Goal: Transaction & Acquisition: Purchase product/service

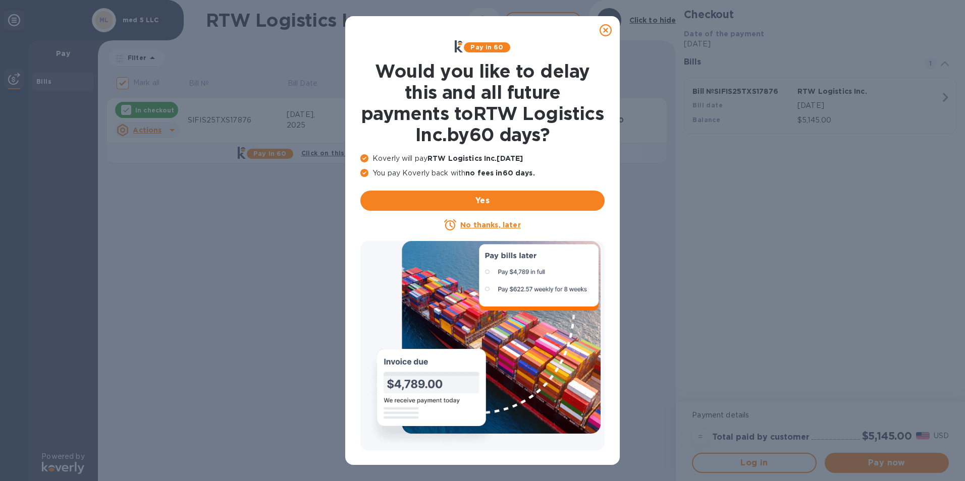
click at [481, 271] on div at bounding box center [482, 346] width 244 height 210
click at [486, 271] on div at bounding box center [482, 346] width 244 height 210
click at [496, 273] on div at bounding box center [482, 346] width 244 height 210
click at [487, 272] on div at bounding box center [482, 346] width 244 height 210
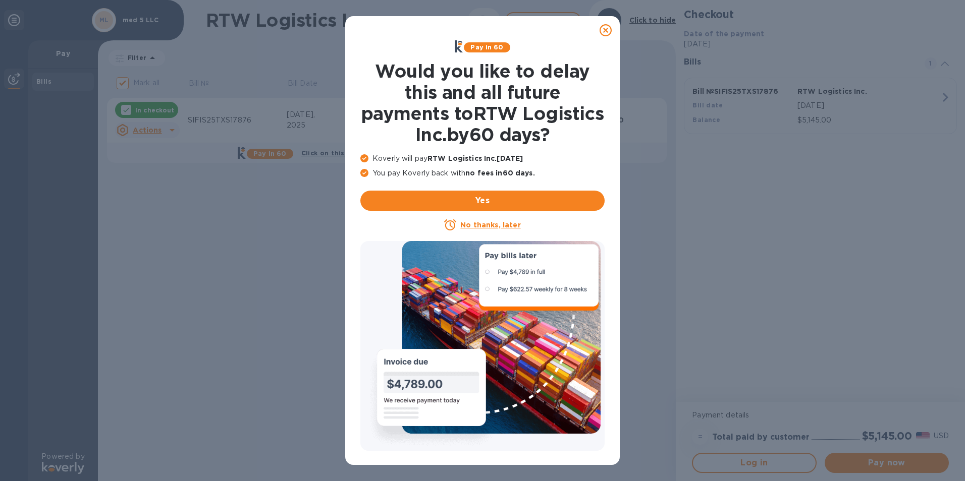
click at [483, 223] on u "No thanks, later" at bounding box center [490, 225] width 60 height 8
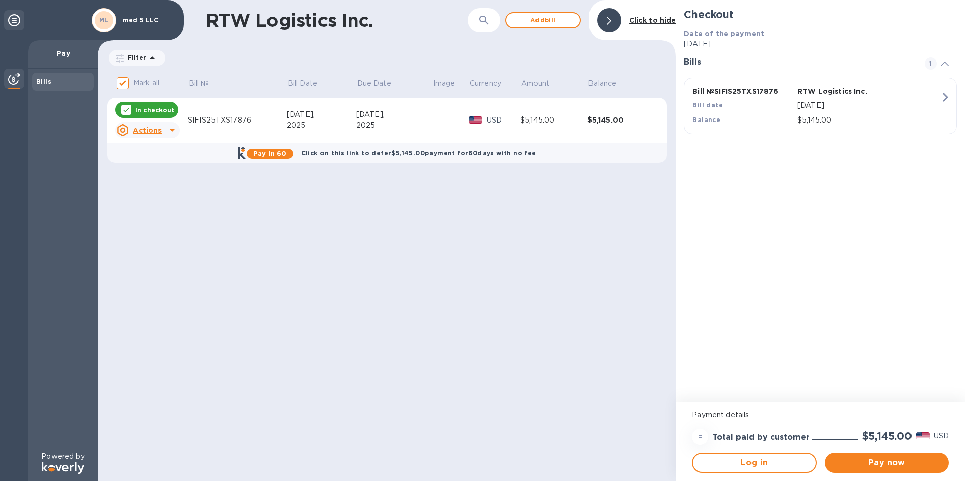
click at [384, 153] on b "Click on this link to defer $5,145.00 payment for 60 days with no fee" at bounding box center [418, 153] width 235 height 8
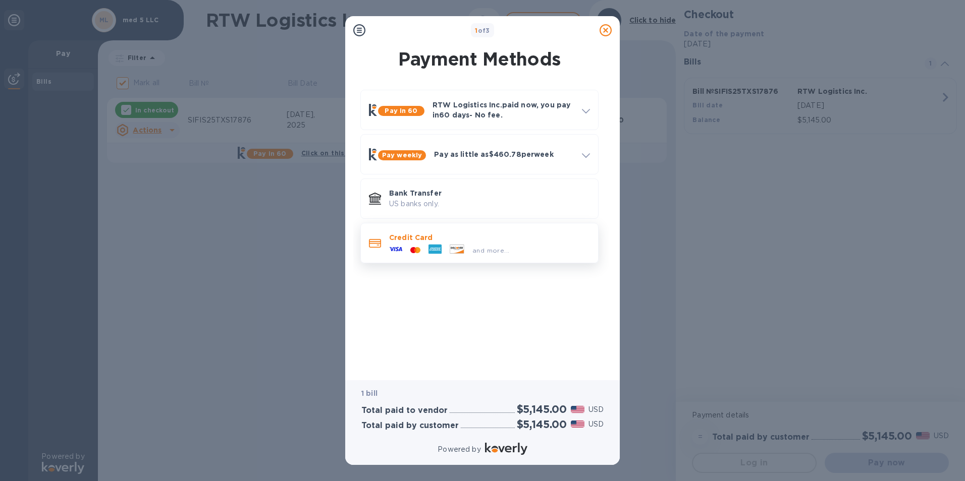
click at [381, 246] on div at bounding box center [375, 243] width 20 height 19
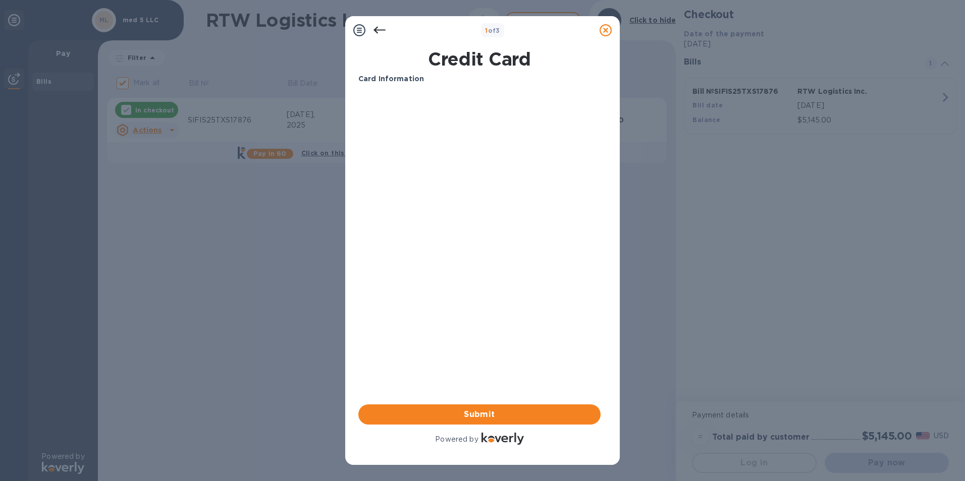
click at [598, 288] on div "Card Information Your browser does not support iframes Submit Powered by" at bounding box center [479, 260] width 242 height 373
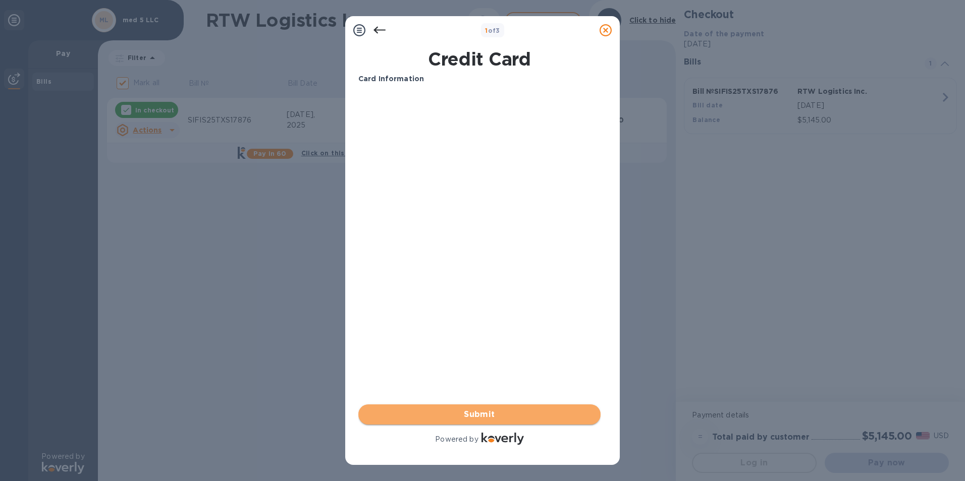
click at [504, 412] on span "Submit" at bounding box center [479, 415] width 226 height 12
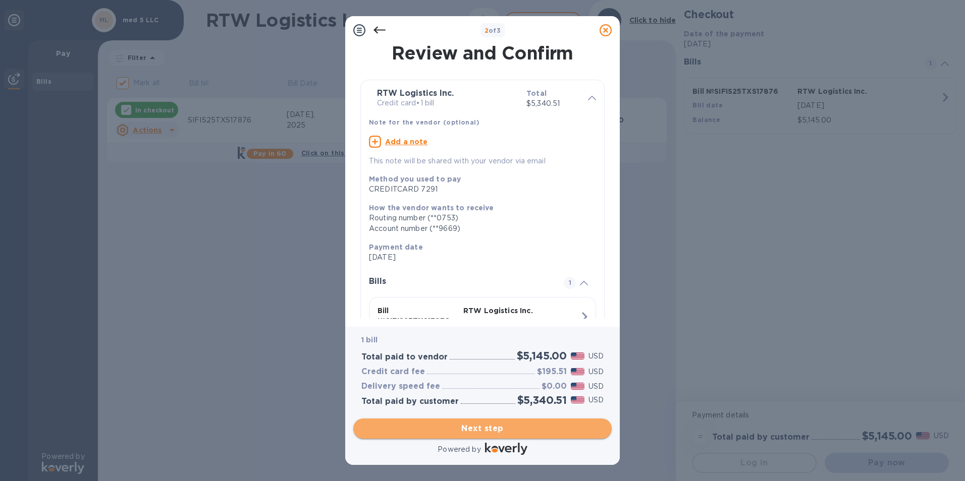
click at [483, 427] on span "Next step" at bounding box center [482, 429] width 242 height 12
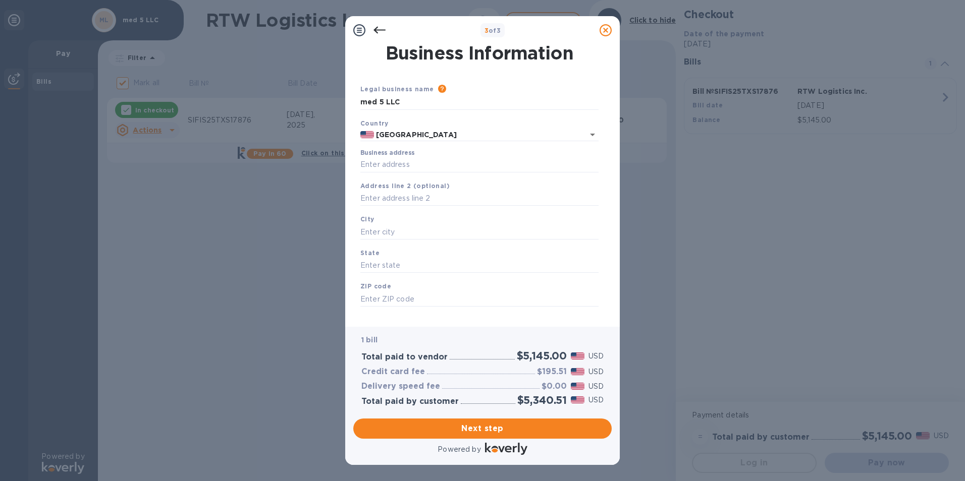
click at [377, 30] on icon at bounding box center [379, 30] width 12 height 7
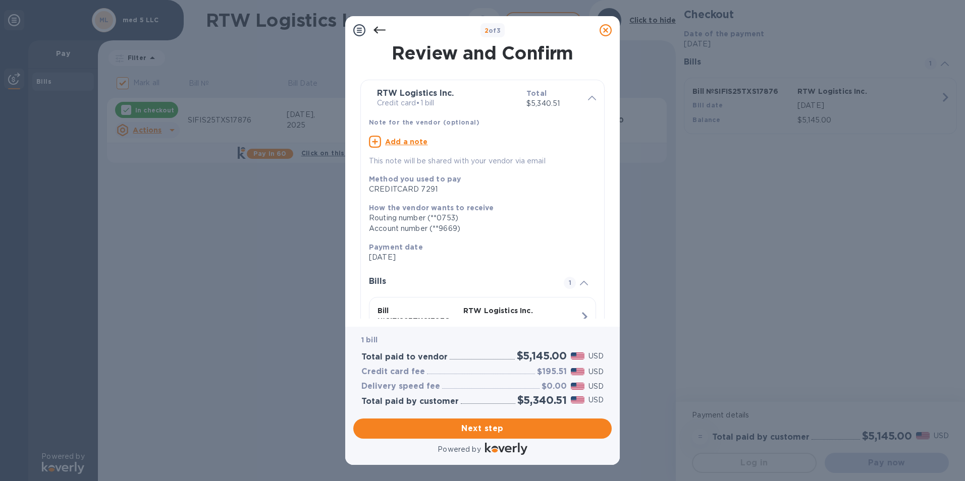
click at [377, 30] on icon at bounding box center [379, 30] width 12 height 7
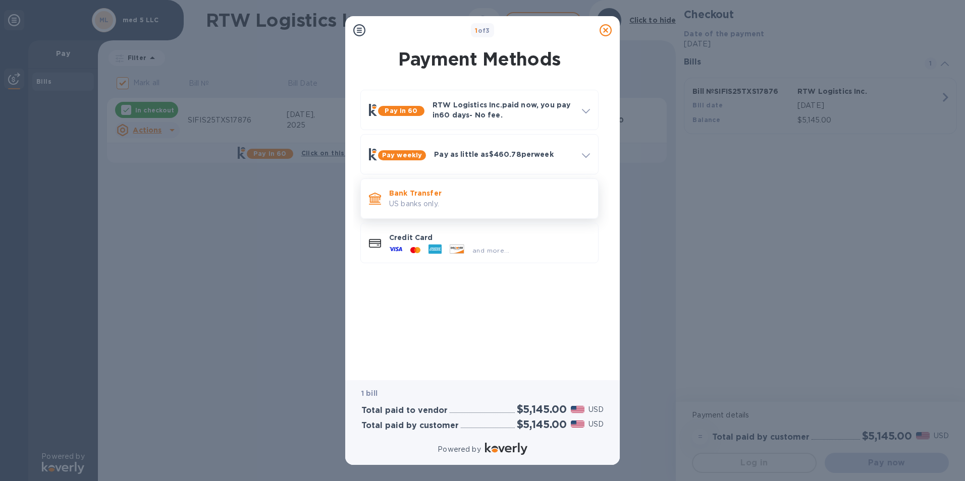
click at [418, 195] on p "Bank Transfer" at bounding box center [489, 193] width 201 height 10
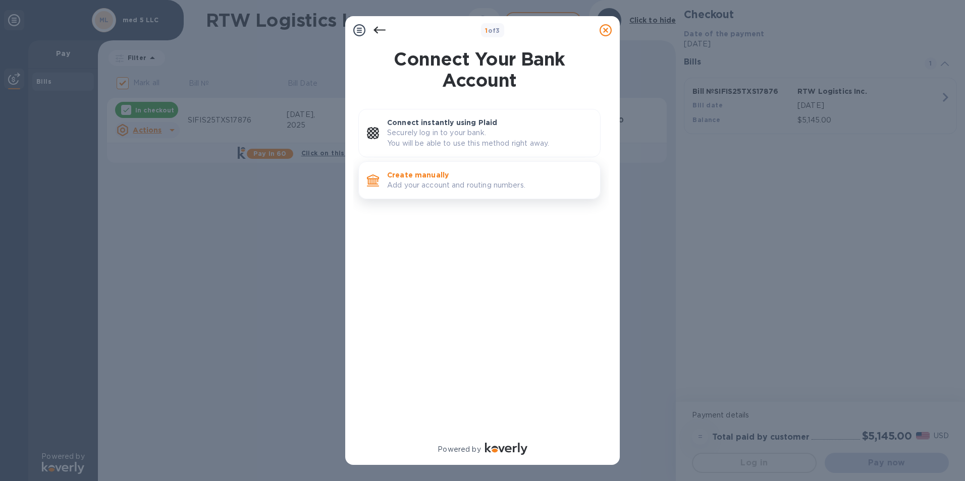
click at [424, 188] on p "Add your account and routing numbers." at bounding box center [489, 185] width 205 height 11
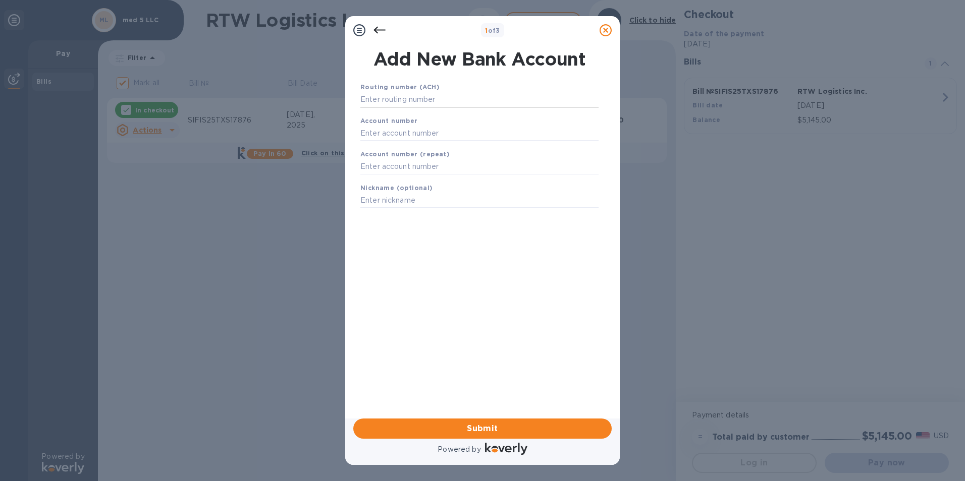
click at [404, 99] on input "text" at bounding box center [479, 99] width 238 height 15
type input "026013673"
click at [439, 145] on input "text" at bounding box center [479, 145] width 238 height 15
type input "4394655604"
click at [412, 181] on input "text" at bounding box center [479, 179] width 238 height 15
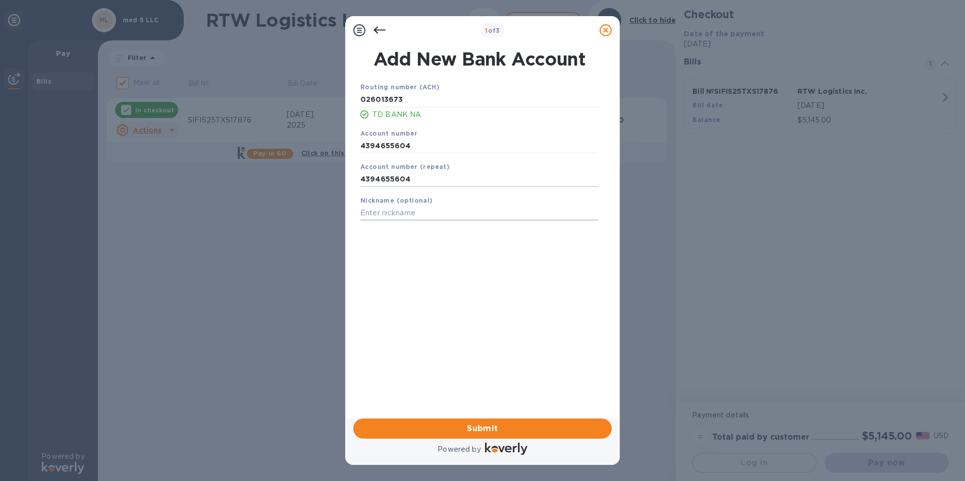
type input "4394655604"
click at [418, 218] on input "text" at bounding box center [479, 213] width 238 height 15
type input "med 5"
click at [480, 427] on span "Submit" at bounding box center [482, 429] width 242 height 12
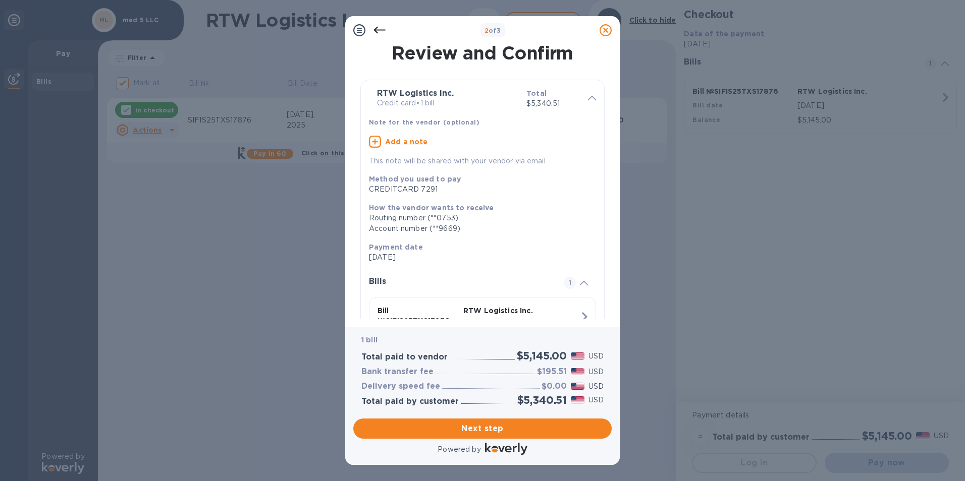
click at [605, 24] on div at bounding box center [605, 30] width 20 height 20
